Goal: Task Accomplishment & Management: Manage account settings

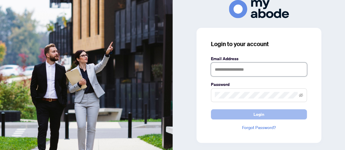
type input "**********"
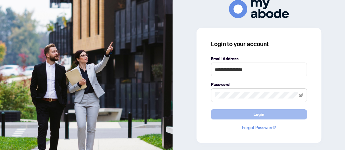
click at [260, 116] on span "Login" at bounding box center [258, 115] width 11 height 10
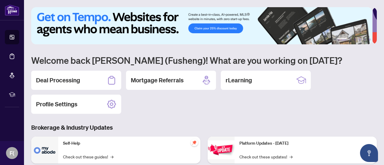
click at [66, 84] on h2 "Deal Processing" at bounding box center [58, 80] width 44 height 8
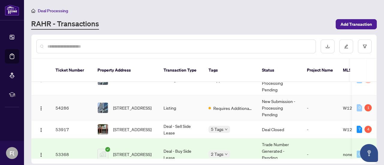
scroll to position [120, 0]
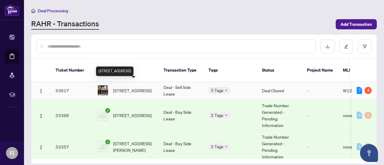
click at [131, 87] on span "607-895 Maple Ave, Burlington, Ontario L7S 2H7, Canada" at bounding box center [132, 90] width 38 height 7
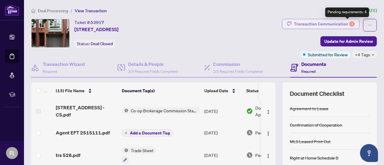
click at [349, 22] on div "4" at bounding box center [351, 23] width 5 height 5
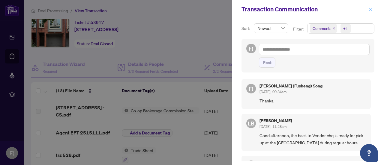
click at [370, 9] on icon "close" at bounding box center [370, 9] width 4 height 4
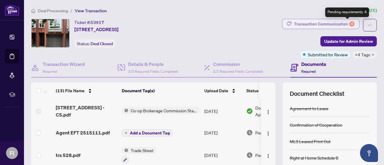
click at [349, 21] on div "4" at bounding box center [351, 23] width 5 height 5
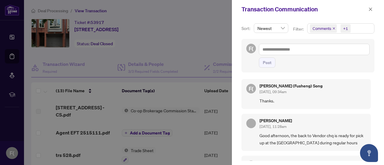
scroll to position [30, 0]
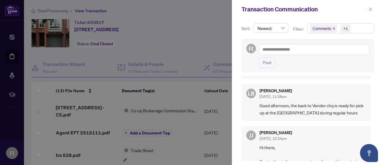
click at [372, 9] on icon "close" at bounding box center [370, 9] width 4 height 4
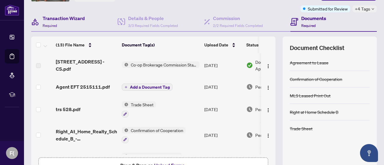
scroll to position [0, 0]
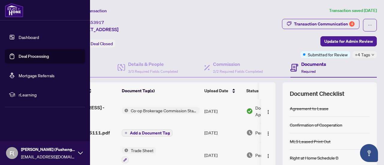
click at [28, 55] on link "Deal Processing" at bounding box center [34, 56] width 30 height 5
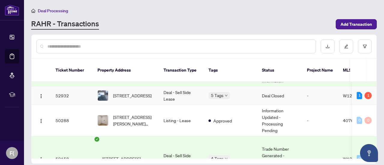
scroll to position [210, 0]
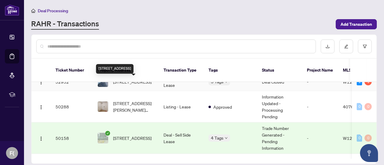
click at [133, 82] on span "4641 Crosscreek Crt, Mississauga, Ontario L5V 1G5, Canada" at bounding box center [132, 82] width 38 height 7
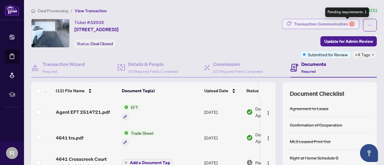
click at [349, 23] on div "1" at bounding box center [351, 23] width 5 height 5
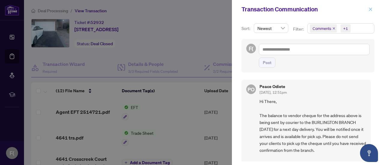
click at [370, 9] on icon "close" at bounding box center [370, 8] width 3 height 3
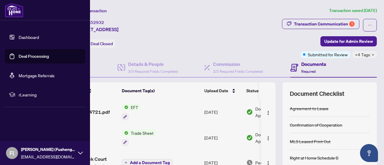
click at [28, 56] on link "Deal Processing" at bounding box center [34, 56] width 30 height 5
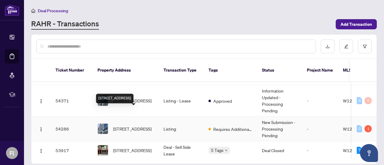
scroll to position [90, 0]
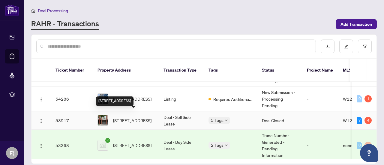
click at [136, 117] on span "607-895 Maple Ave, Burlington, Ontario L7S 2H7, Canada" at bounding box center [132, 120] width 38 height 7
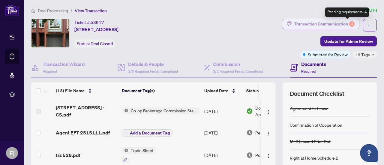
click at [349, 24] on div "4" at bounding box center [351, 23] width 5 height 5
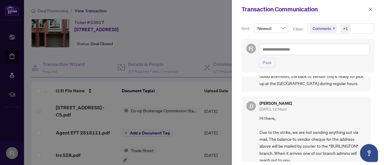
scroll to position [30, 0]
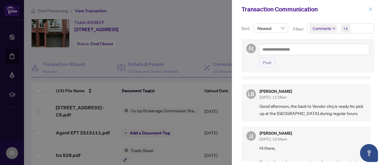
click at [370, 8] on icon "close" at bounding box center [370, 9] width 4 height 4
